Goal: Contribute content: Add original content to the website for others to see

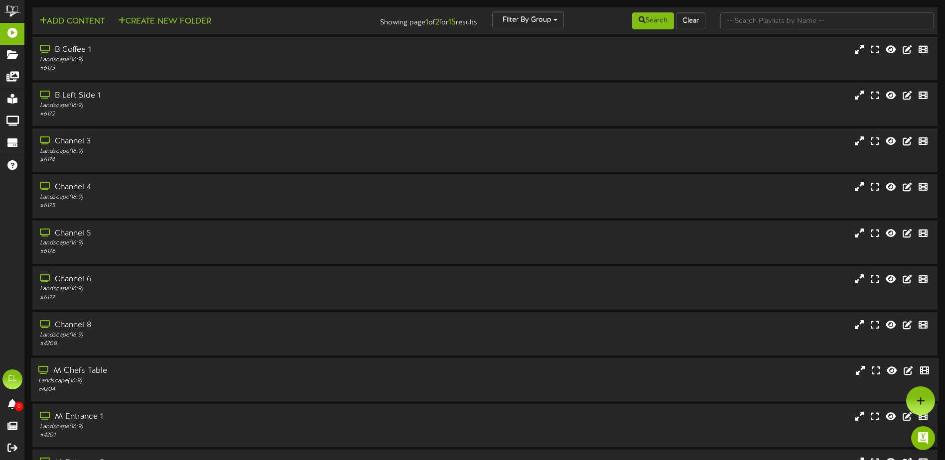
click at [120, 383] on div "Landscape ( 16:9 )" at bounding box center [219, 381] width 363 height 8
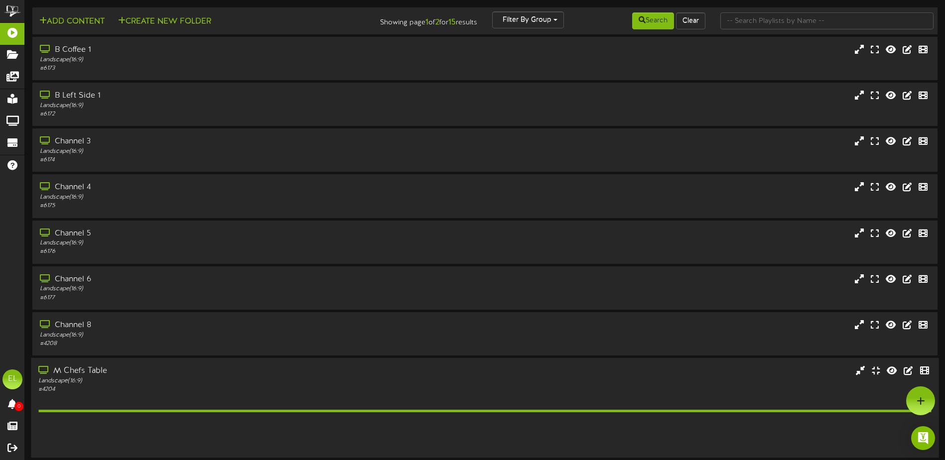
click at [120, 383] on div "Landscape ( 16:9 )" at bounding box center [219, 381] width 363 height 8
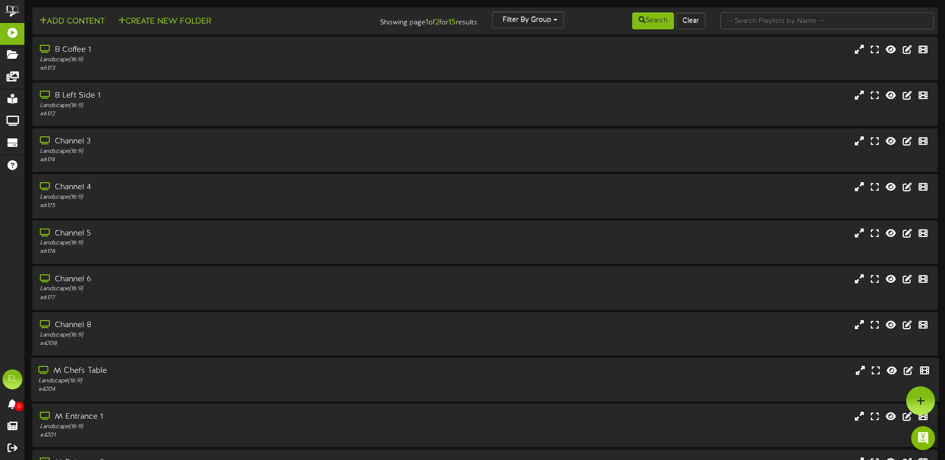
click at [129, 378] on div "Landscape ( 16:9 )" at bounding box center [219, 381] width 363 height 8
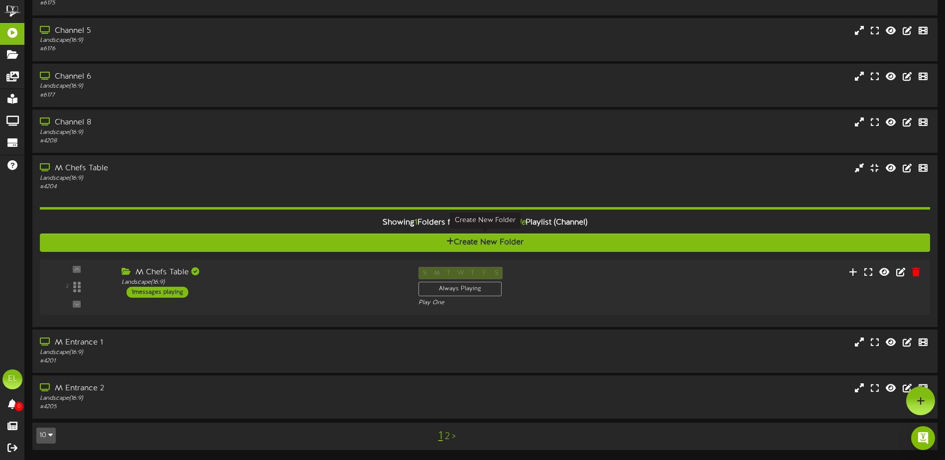
scroll to position [203, 0]
click at [859, 276] on icon at bounding box center [858, 271] width 10 height 11
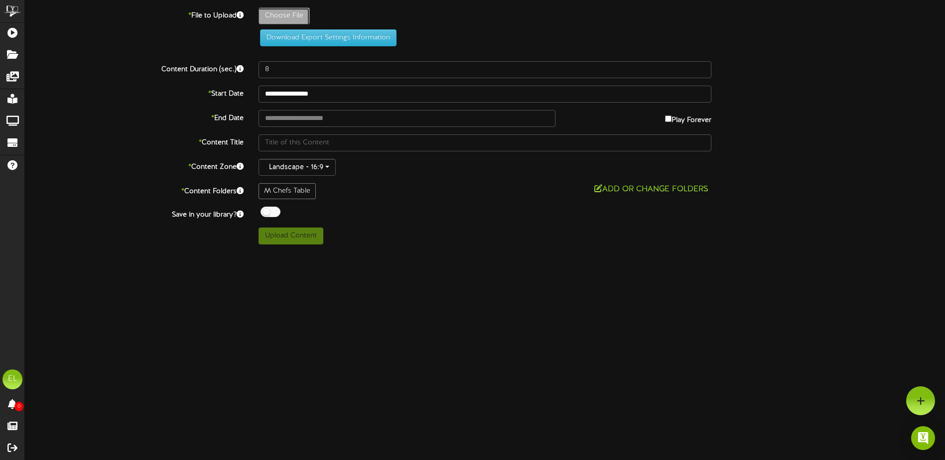
type input "**********"
type input "090120252"
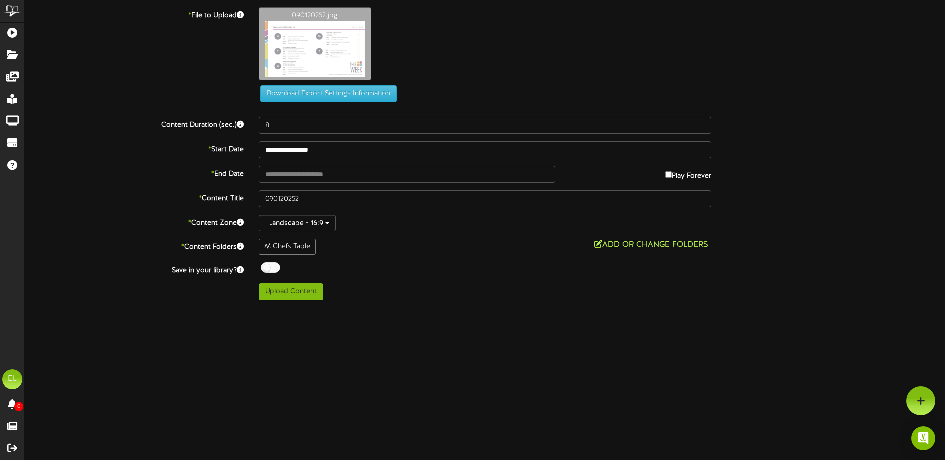
click at [605, 242] on button "Add or Change Folders" at bounding box center [651, 245] width 120 height 12
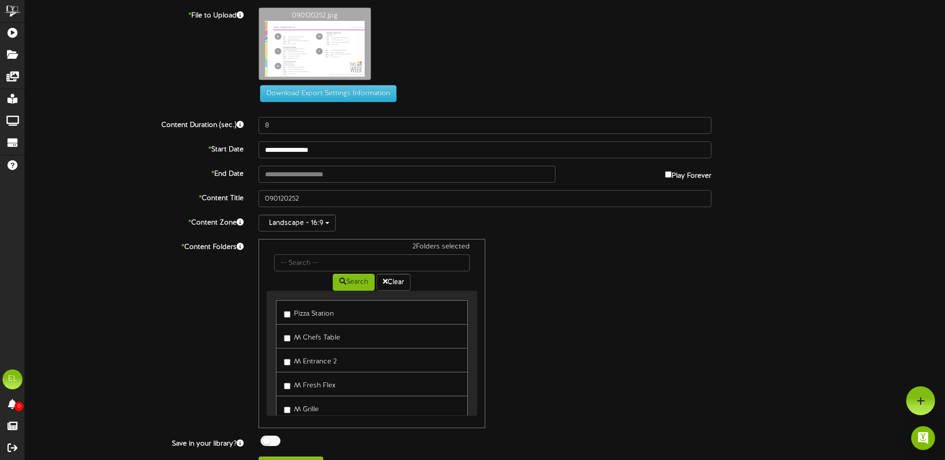
click at [292, 360] on label "M Entrance 2" at bounding box center [310, 360] width 53 height 13
click at [283, 334] on link "Perk 1" at bounding box center [371, 332] width 191 height 24
click at [292, 331] on label "Perk 1" at bounding box center [298, 332] width 29 height 13
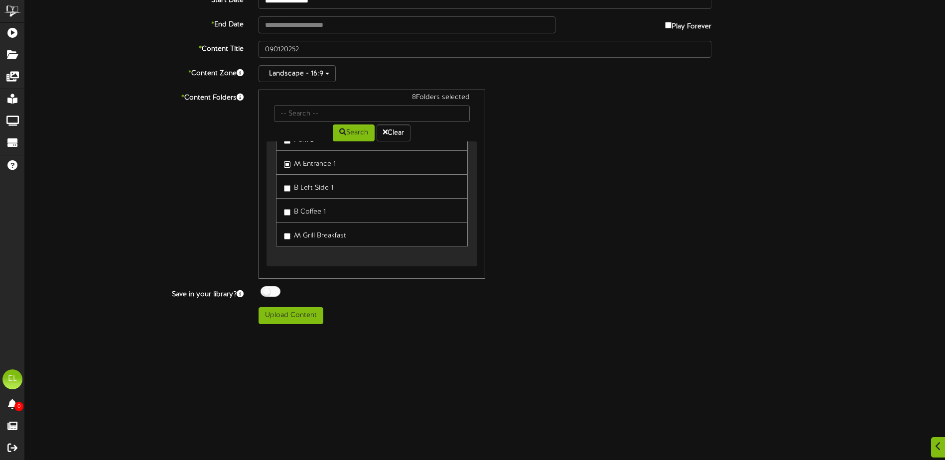
scroll to position [50, 0]
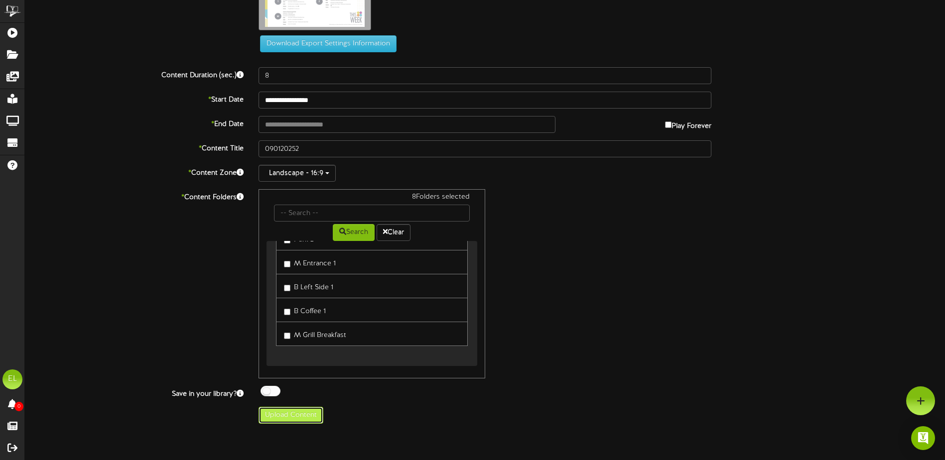
click at [296, 416] on button "Upload Content" at bounding box center [291, 415] width 65 height 17
type input "**********"
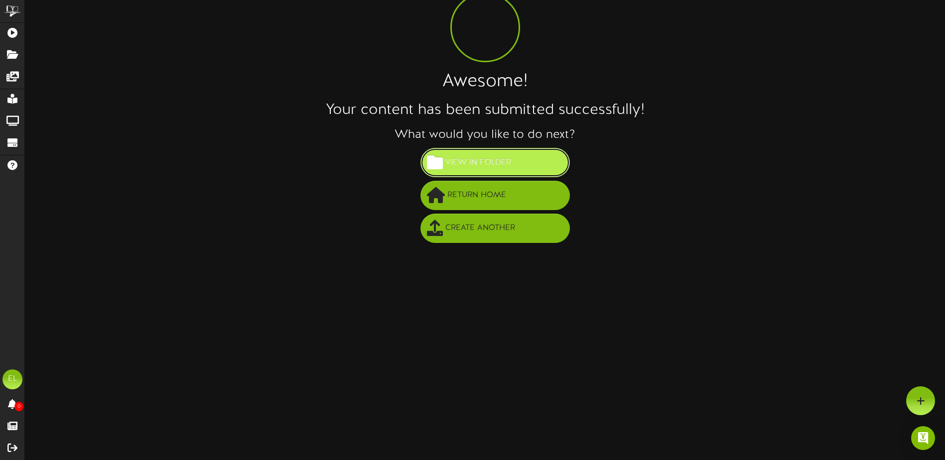
click at [496, 163] on span "View in Folder" at bounding box center [478, 162] width 71 height 16
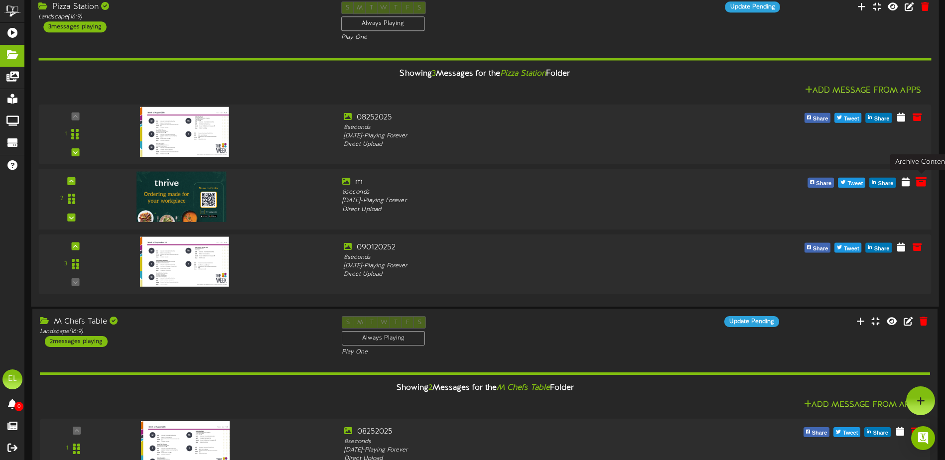
click at [921, 181] on icon at bounding box center [921, 181] width 11 height 11
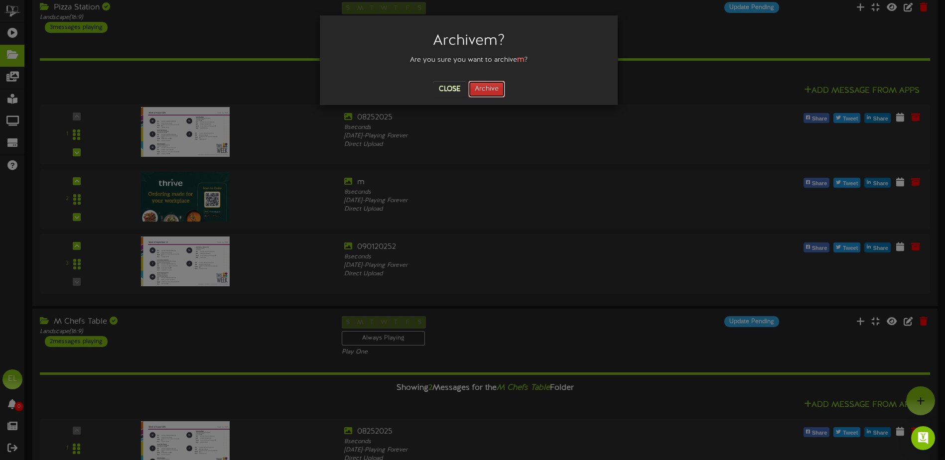
click at [498, 91] on button "Archive" at bounding box center [486, 89] width 37 height 17
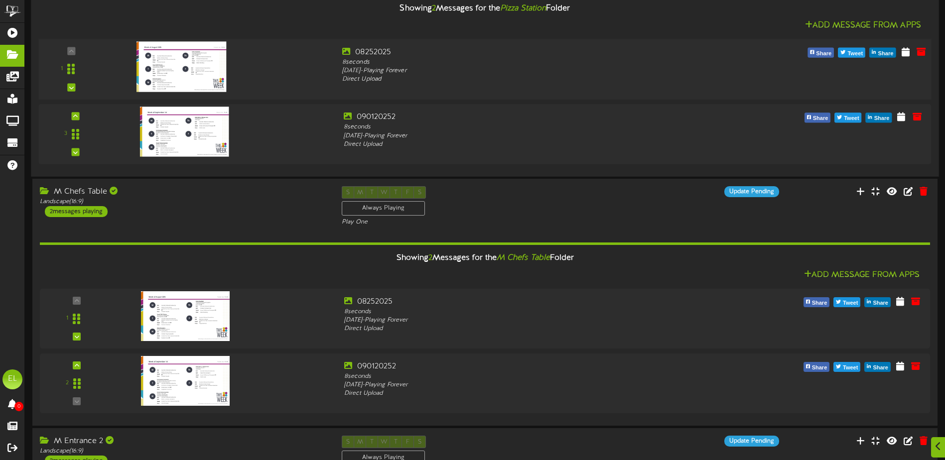
scroll to position [149, 0]
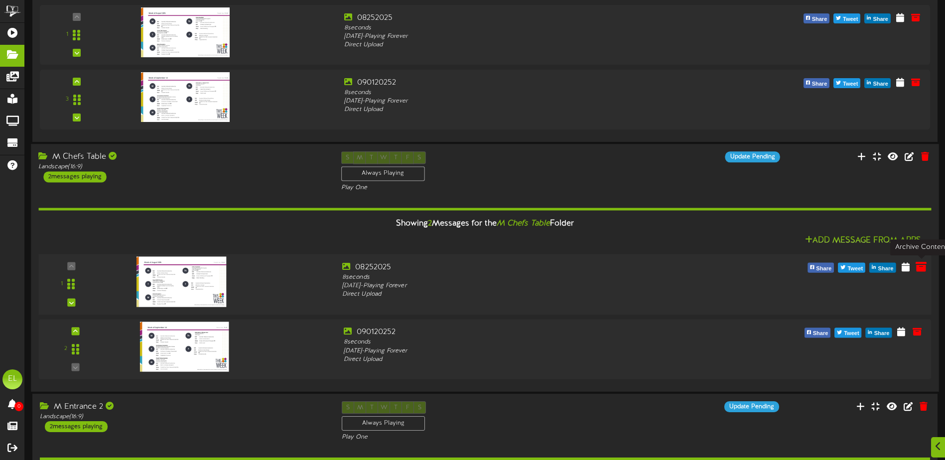
click at [919, 265] on icon at bounding box center [921, 266] width 11 height 11
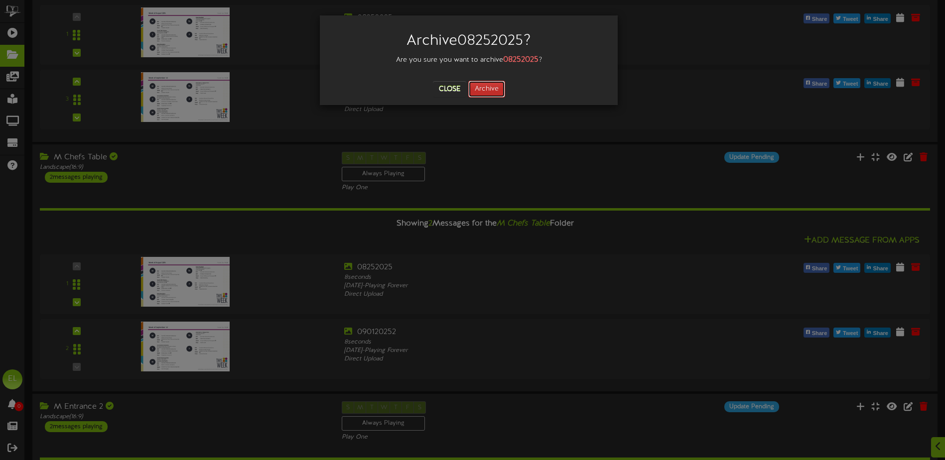
click at [487, 86] on button "Archive" at bounding box center [486, 89] width 37 height 17
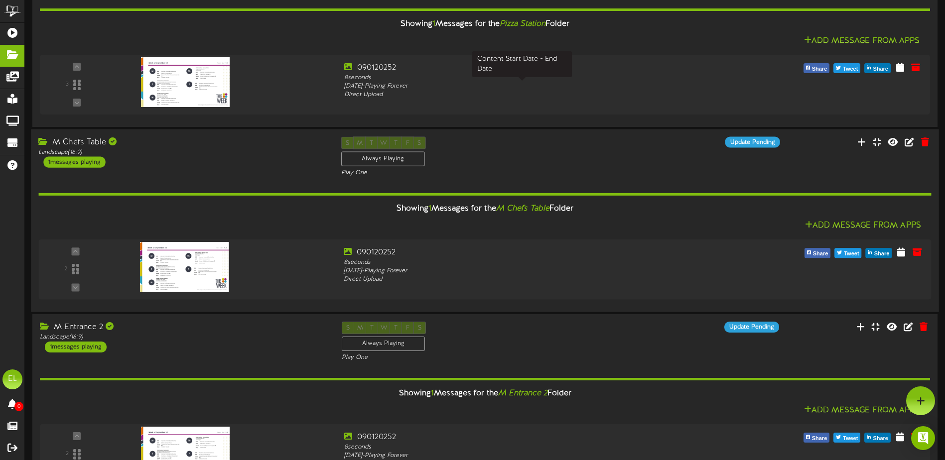
scroll to position [0, 0]
